Goal: Task Accomplishment & Management: Use online tool/utility

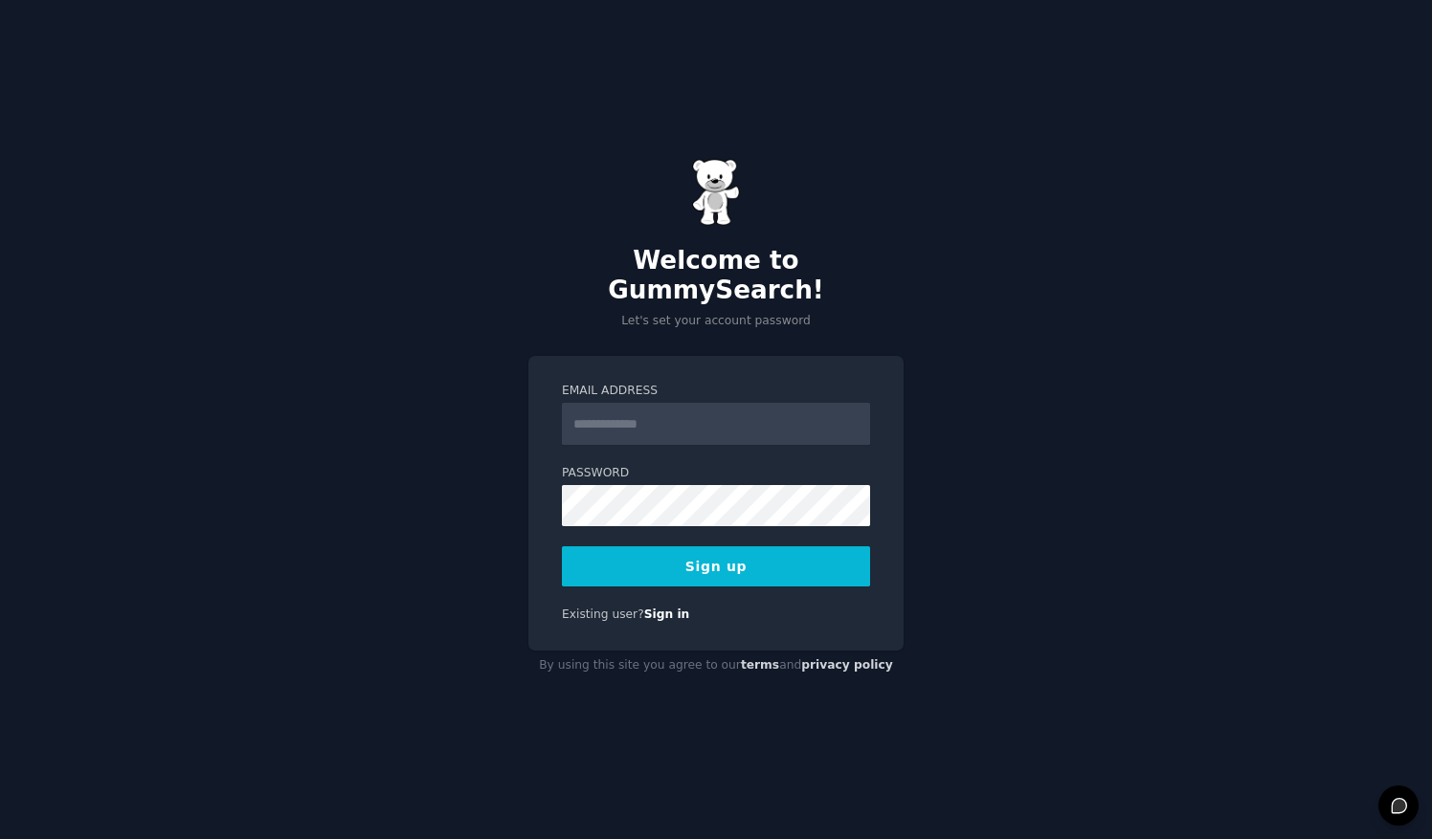
click at [706, 410] on input "Email Address" at bounding box center [716, 424] width 308 height 42
type input "**********"
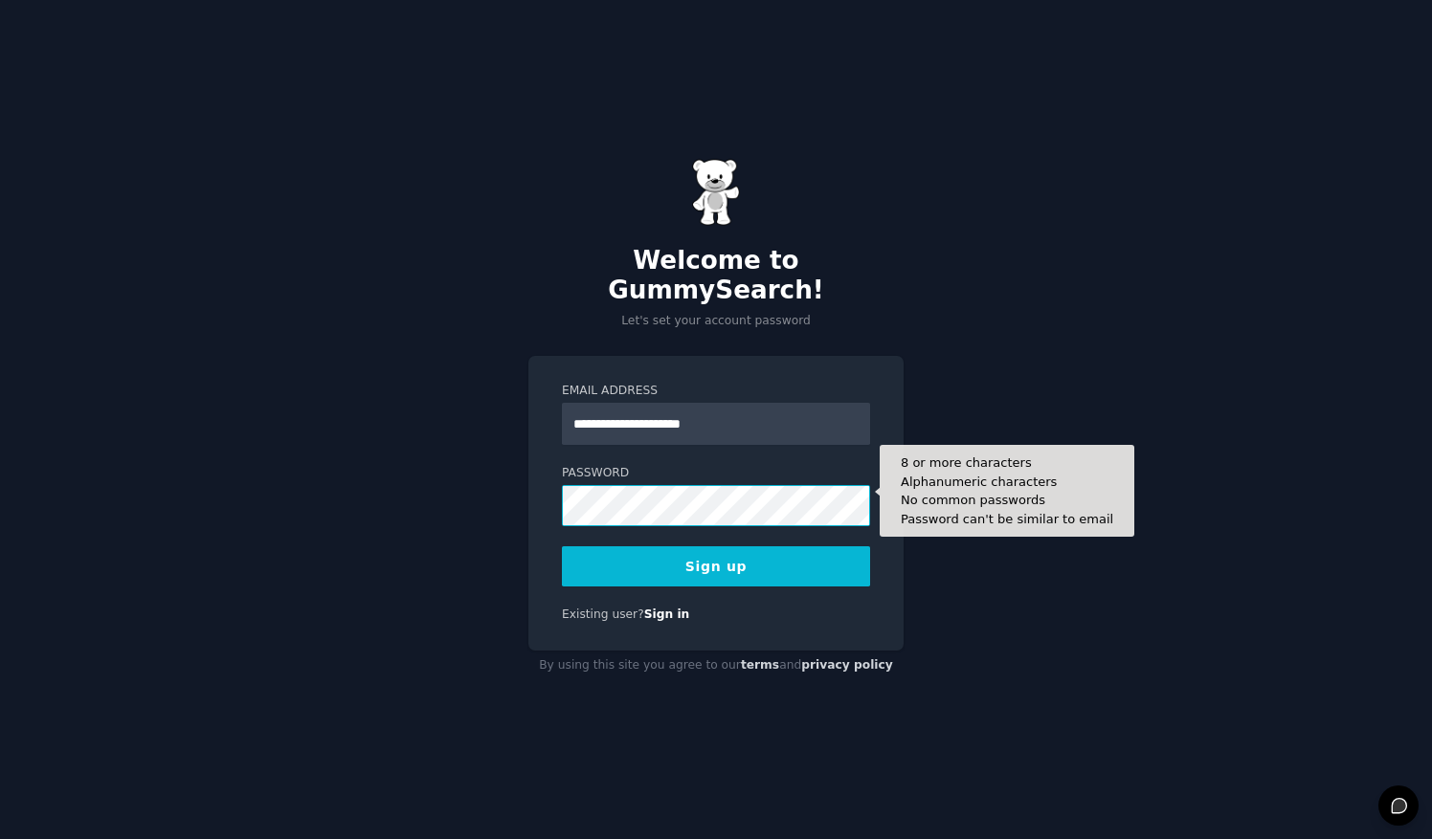
click at [562, 546] on button "Sign up" at bounding box center [716, 566] width 308 height 40
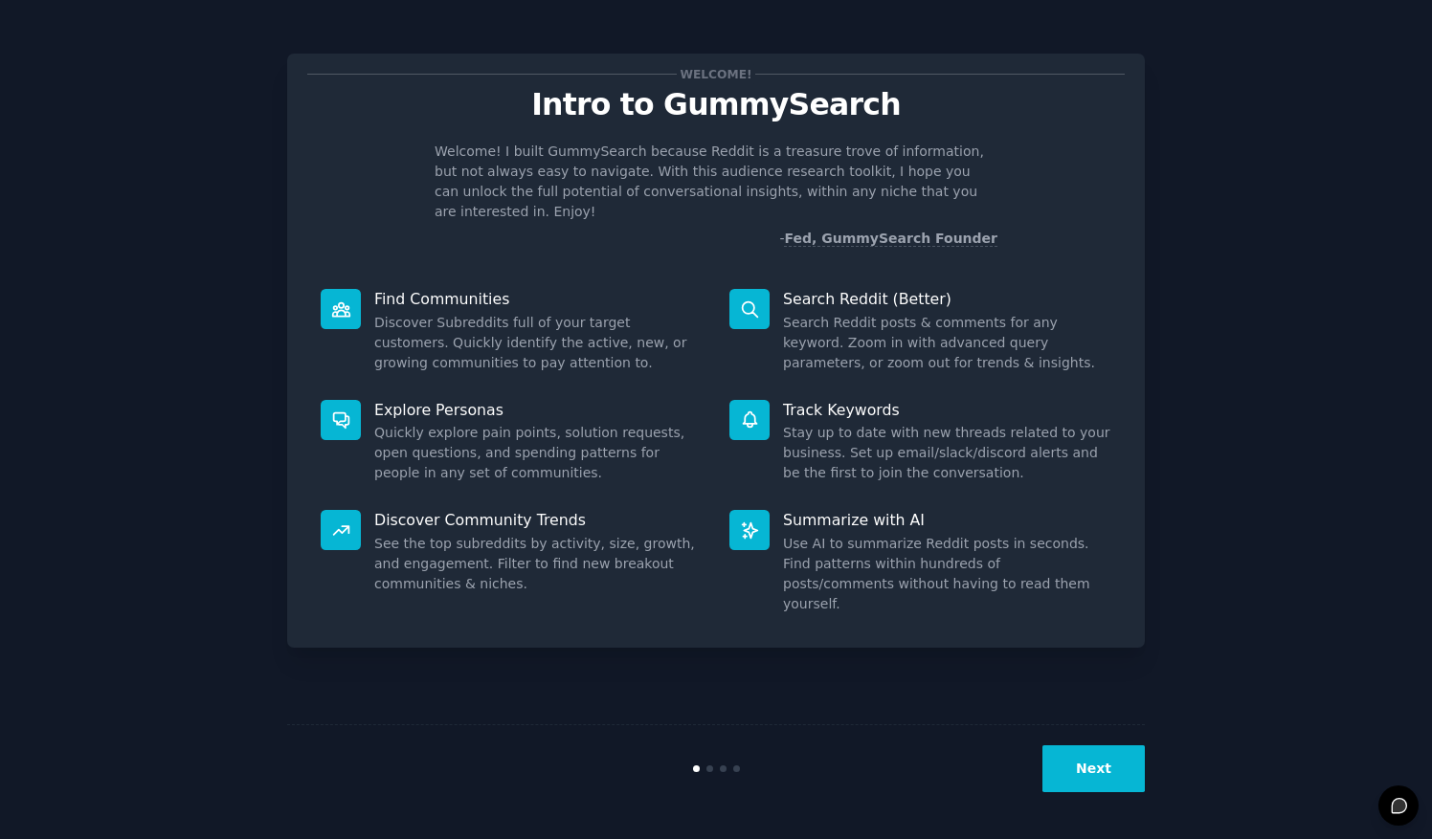
click at [1114, 766] on button "Next" at bounding box center [1093, 769] width 102 height 47
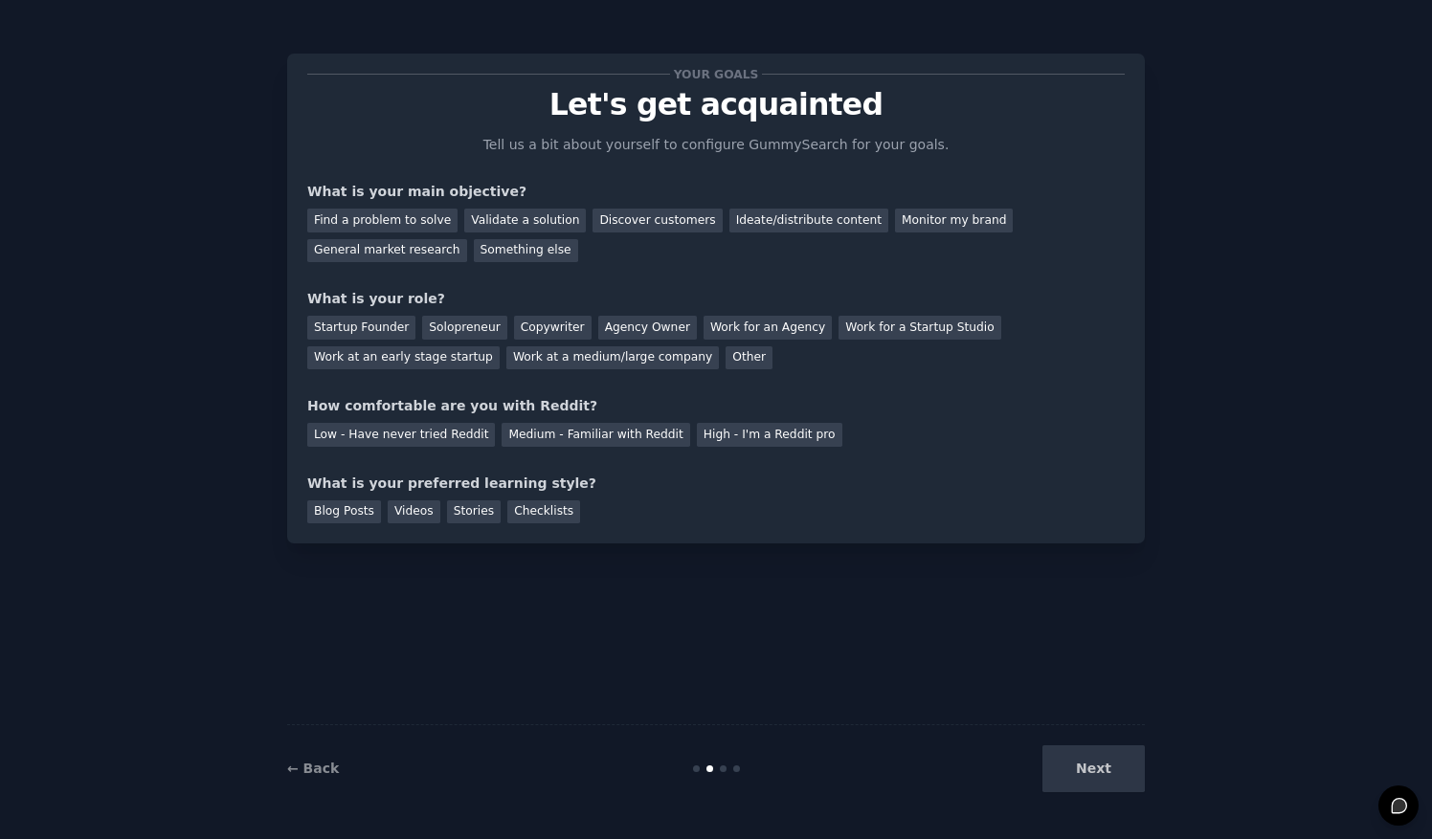
click at [1124, 770] on div "Next" at bounding box center [1001, 769] width 286 height 47
click at [1120, 769] on div "Next" at bounding box center [1001, 769] width 286 height 47
click at [620, 222] on div "Discover customers" at bounding box center [656, 221] width 129 height 24
click at [467, 239] on div "General market research" at bounding box center [387, 251] width 160 height 24
click at [500, 346] on div "Work at an early stage startup" at bounding box center [403, 358] width 192 height 24
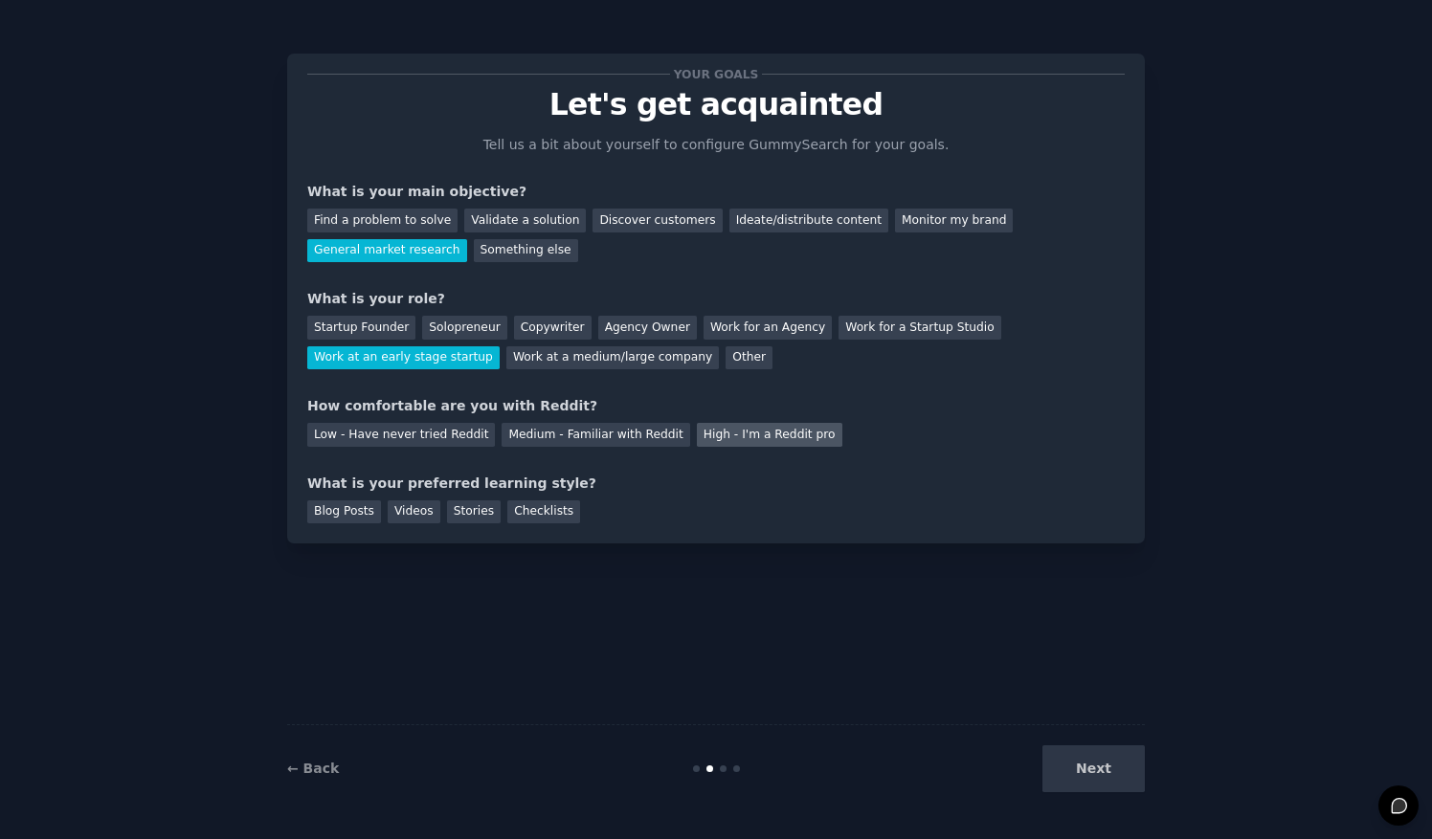
click at [703, 439] on div "High - I'm a Reddit pro" at bounding box center [769, 435] width 145 height 24
click at [352, 513] on div "Blog Posts" at bounding box center [344, 513] width 74 height 24
click at [1100, 784] on button "Next" at bounding box center [1093, 769] width 102 height 47
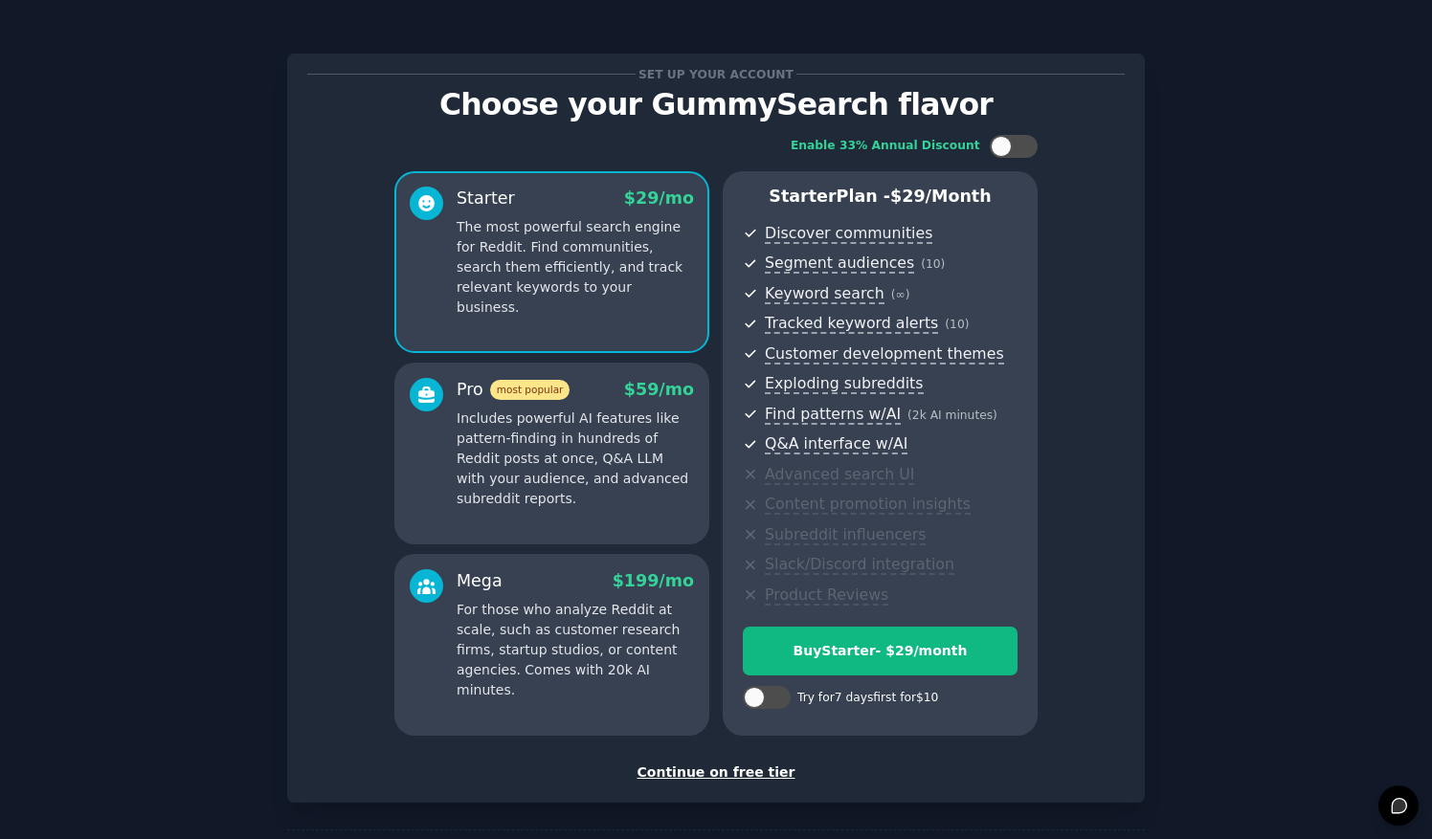
click at [723, 773] on div "Continue on free tier" at bounding box center [715, 773] width 817 height 20
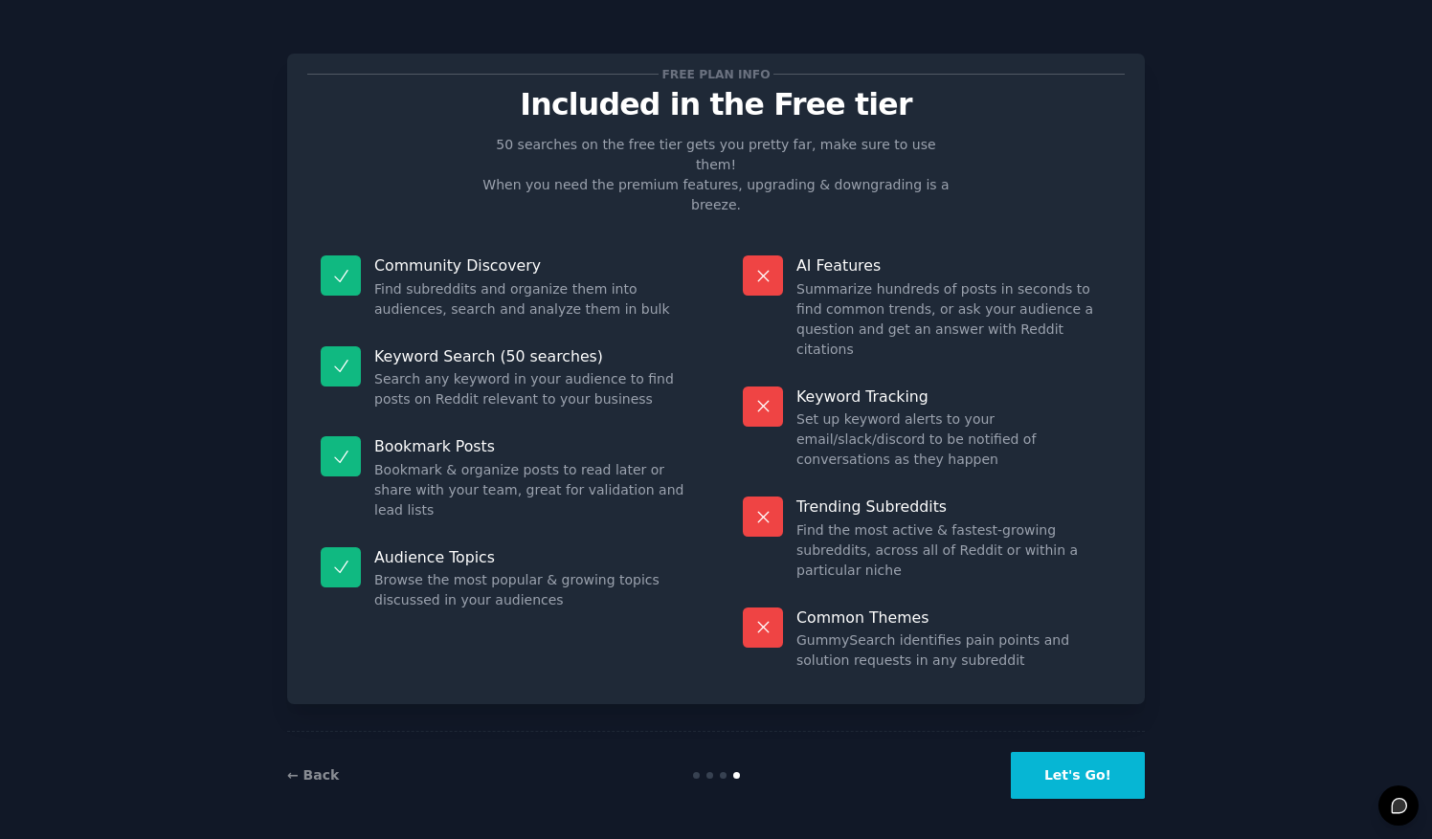
click at [1102, 759] on button "Let's Go!" at bounding box center [1078, 775] width 134 height 47
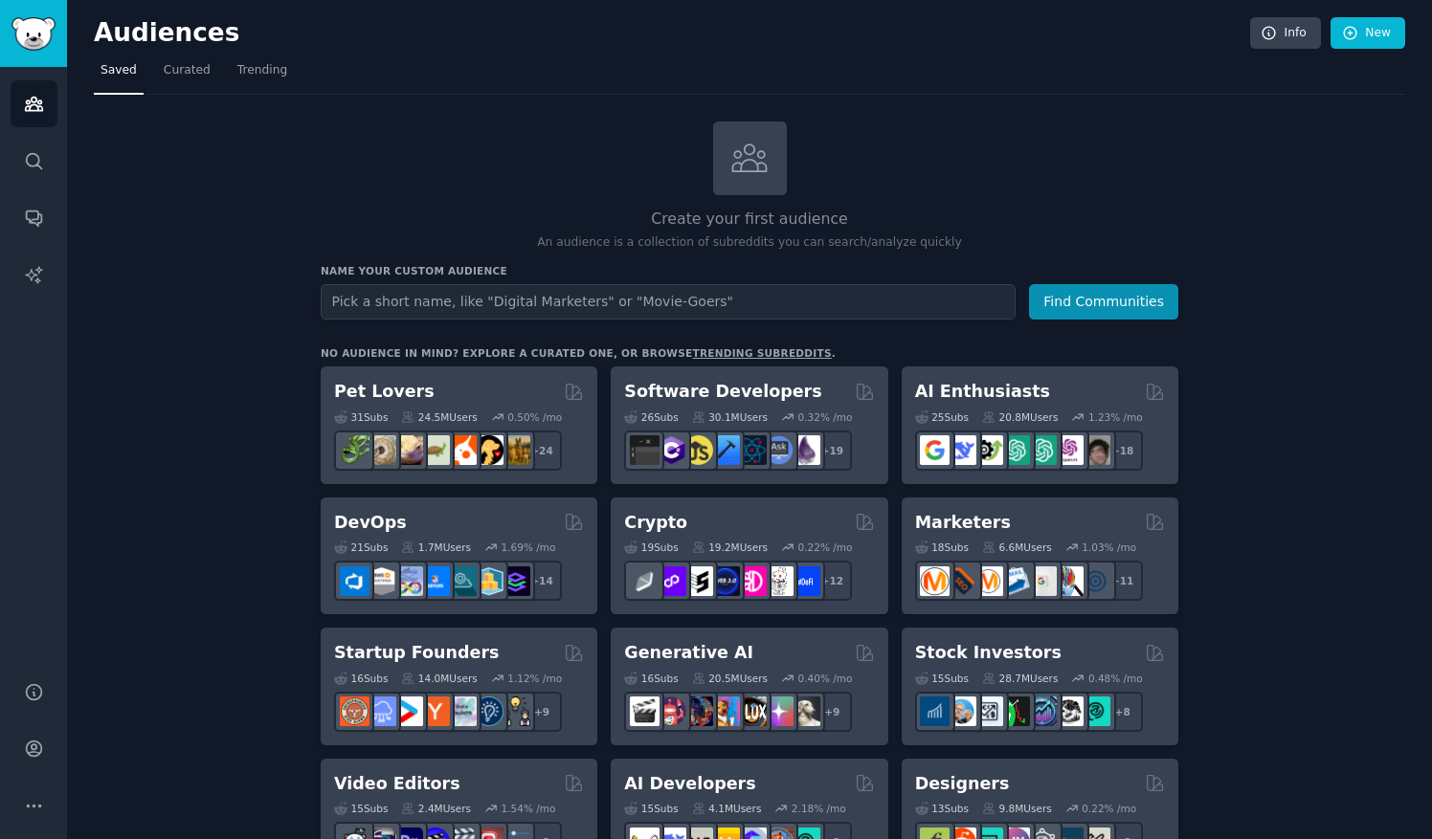
click at [710, 303] on input "text" at bounding box center [668, 301] width 695 height 35
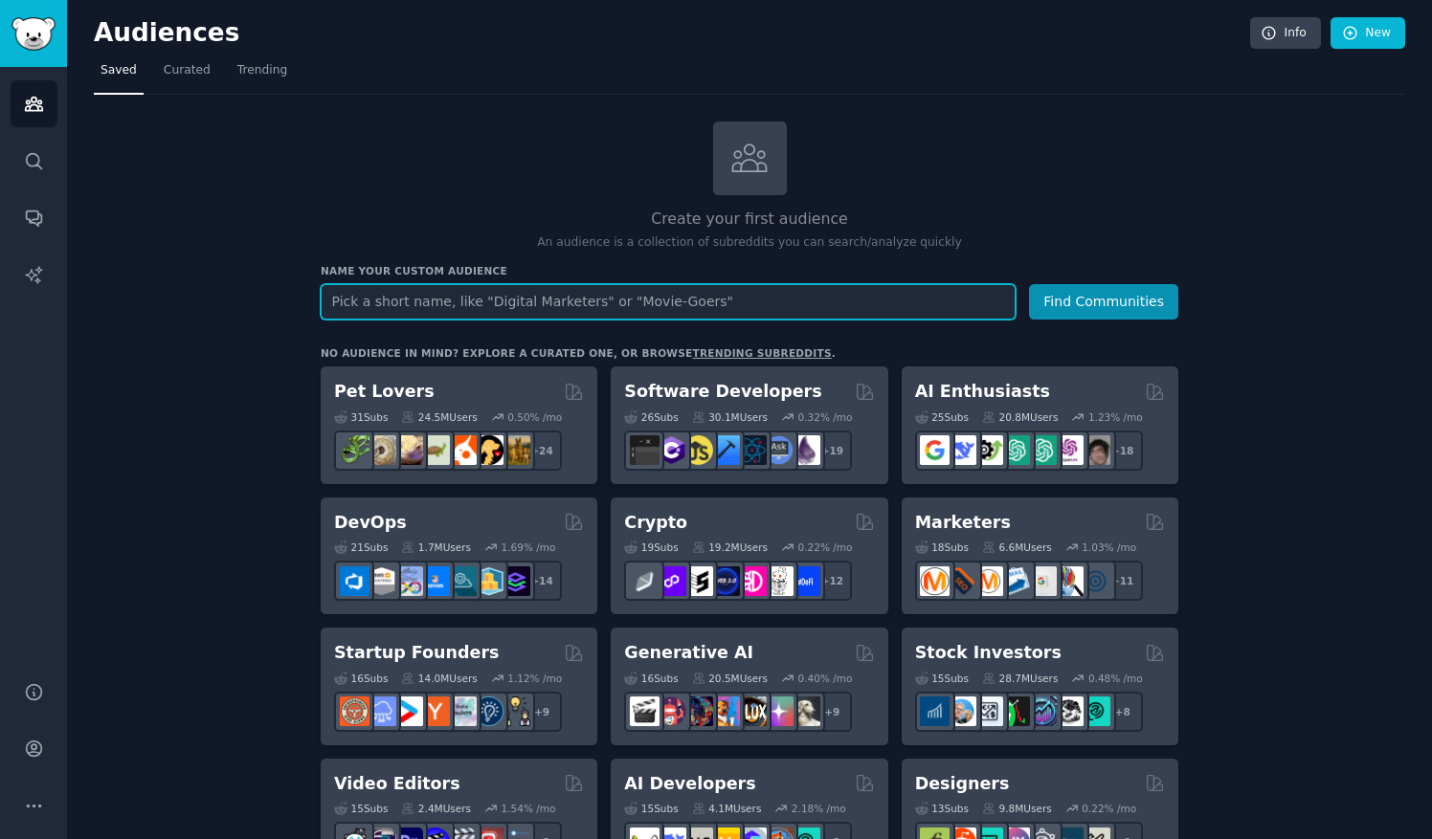
click at [694, 287] on input "text" at bounding box center [668, 301] width 695 height 35
type input "finance"
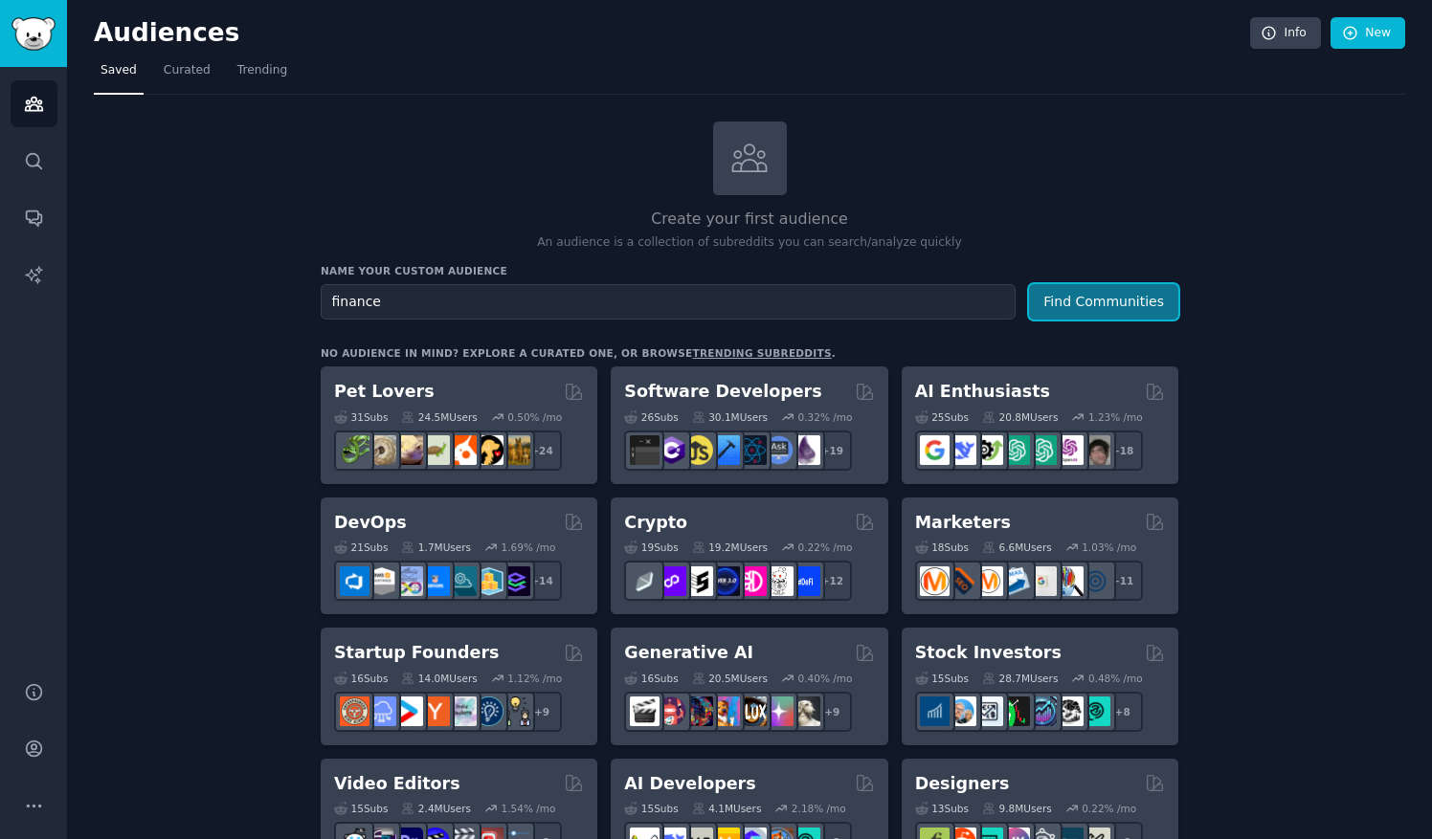
click at [1127, 299] on button "Find Communities" at bounding box center [1103, 301] width 149 height 35
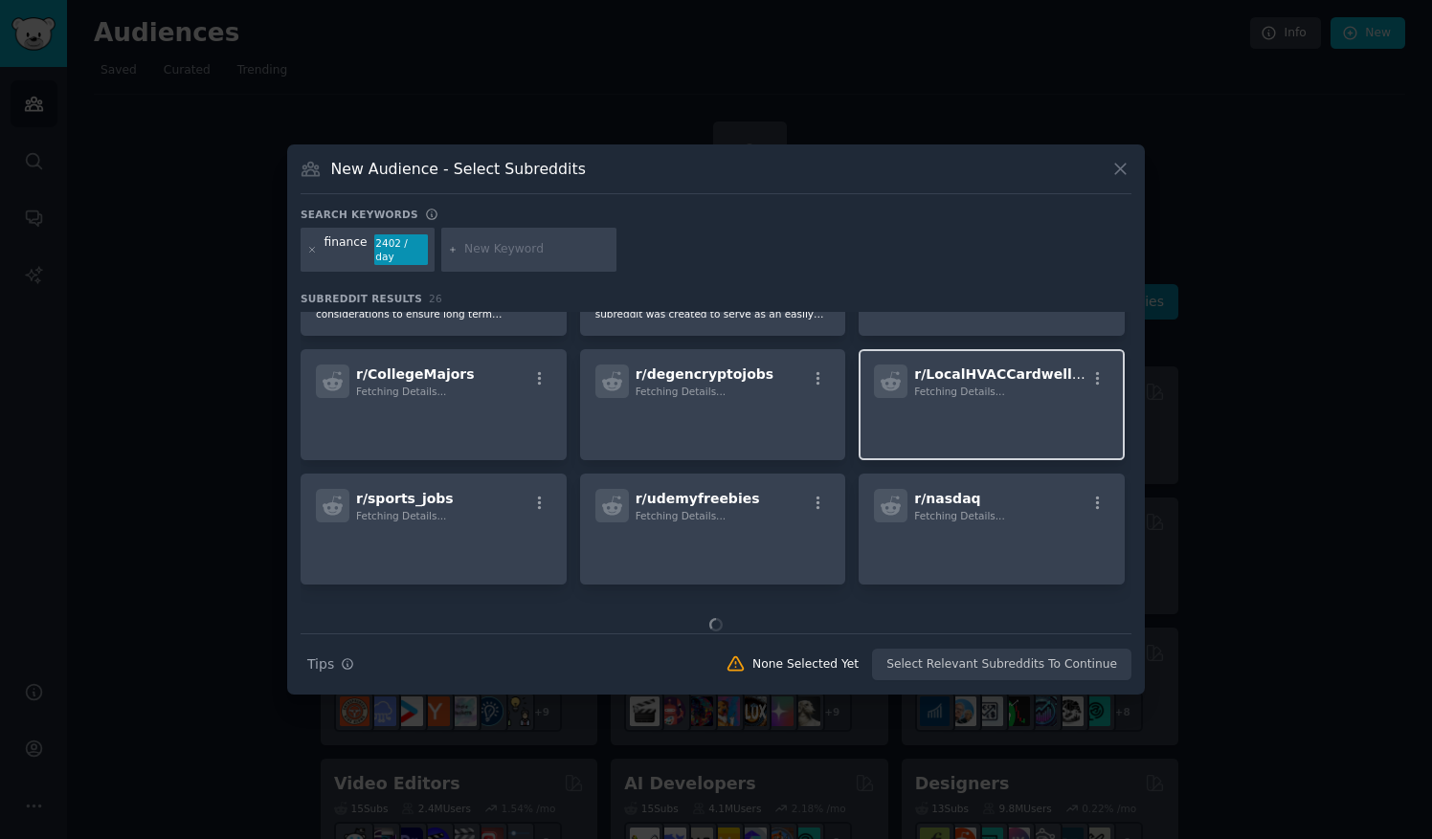
scroll to position [880, 0]
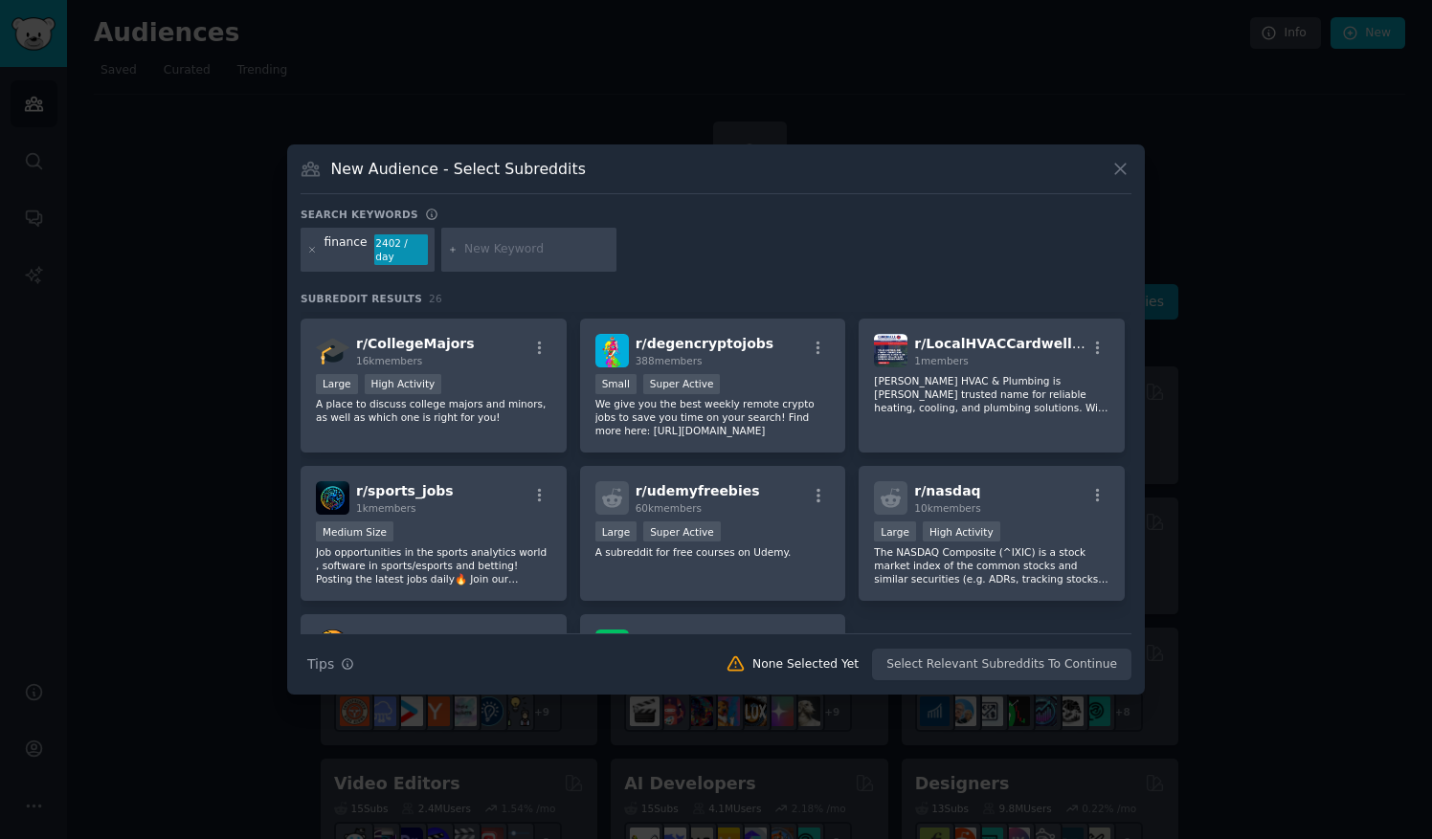
click at [1381, 390] on div at bounding box center [716, 419] width 1432 height 839
